Goal: Transaction & Acquisition: Purchase product/service

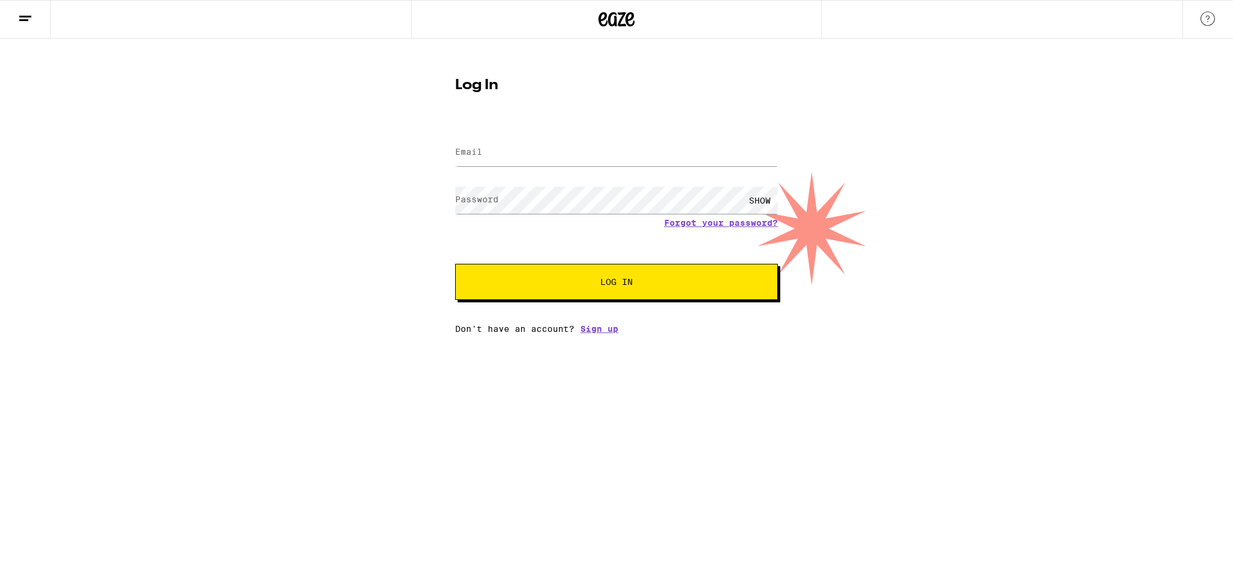
click at [650, 290] on button "Log In" at bounding box center [616, 282] width 323 height 36
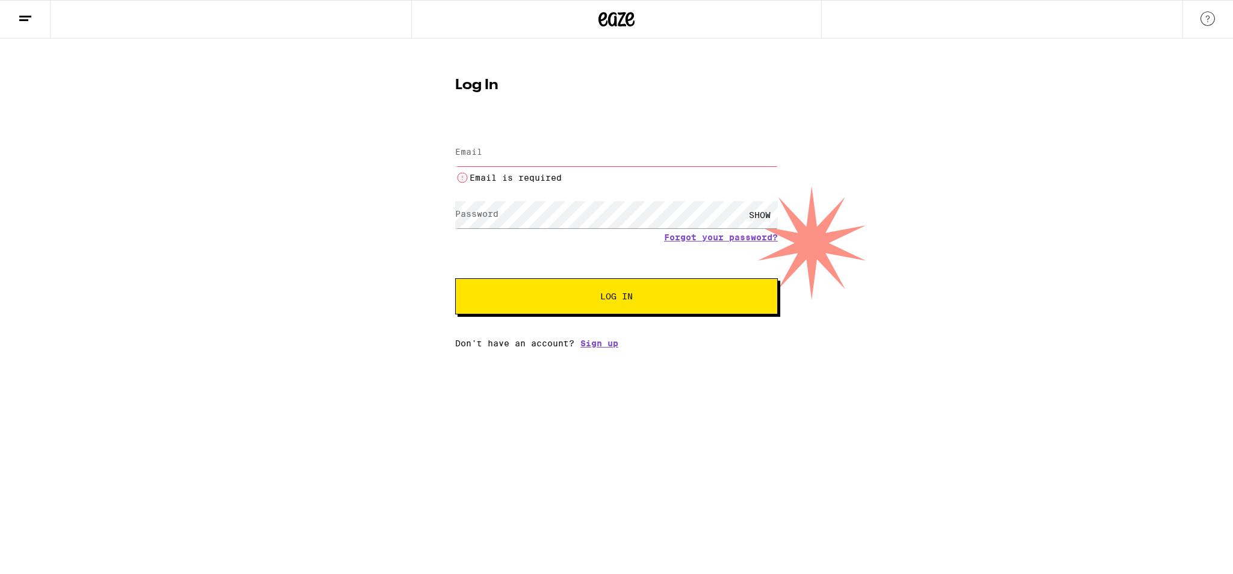
type input "[EMAIL_ADDRESS][DOMAIN_NAME]"
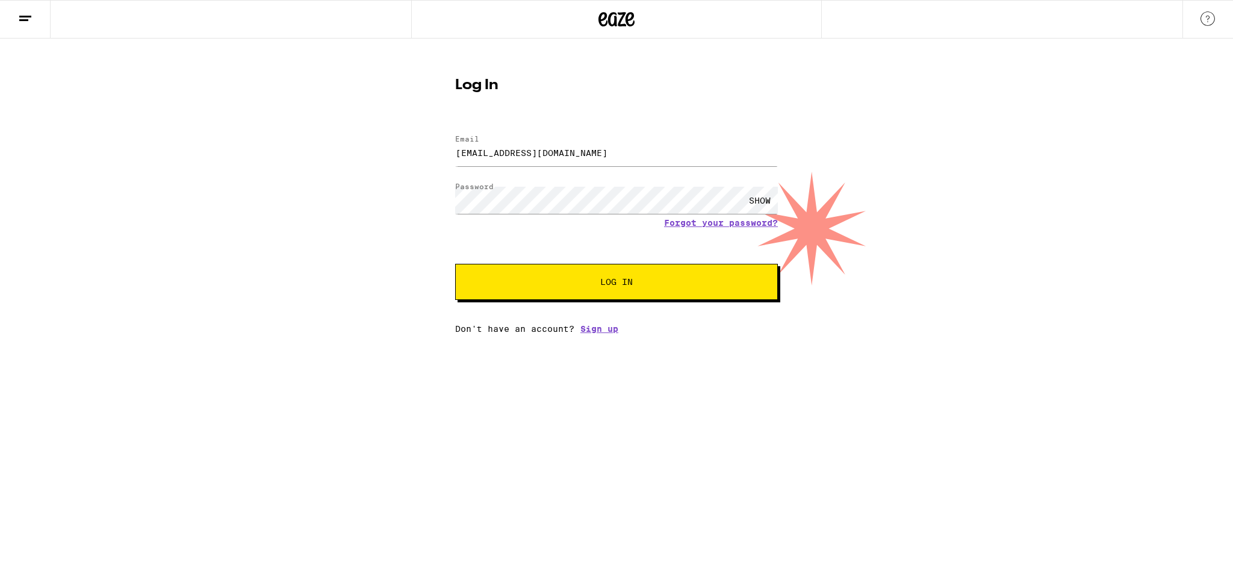
click at [610, 279] on span "Log In" at bounding box center [616, 282] width 33 height 8
